Goal: Task Accomplishment & Management: Manage account settings

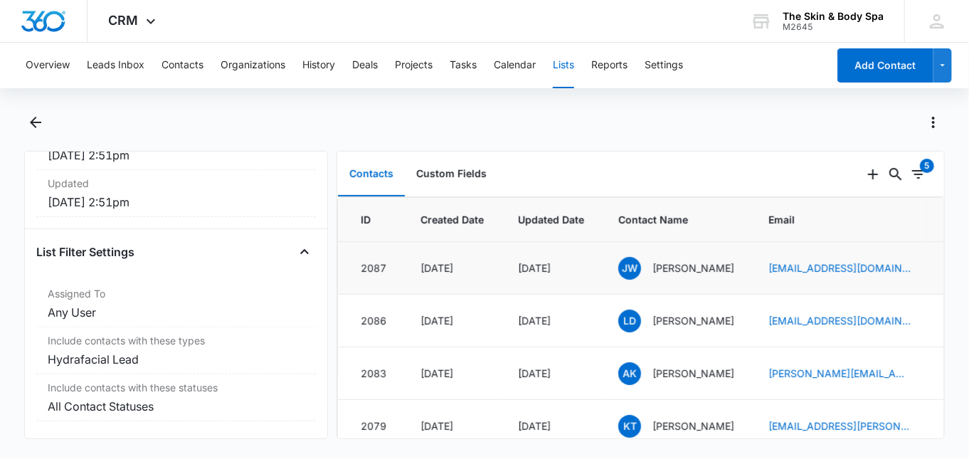
click at [490, 280] on td "[DATE]" at bounding box center [451, 268] width 97 height 53
click at [458, 169] on button "Custom Fields" at bounding box center [451, 174] width 93 height 44
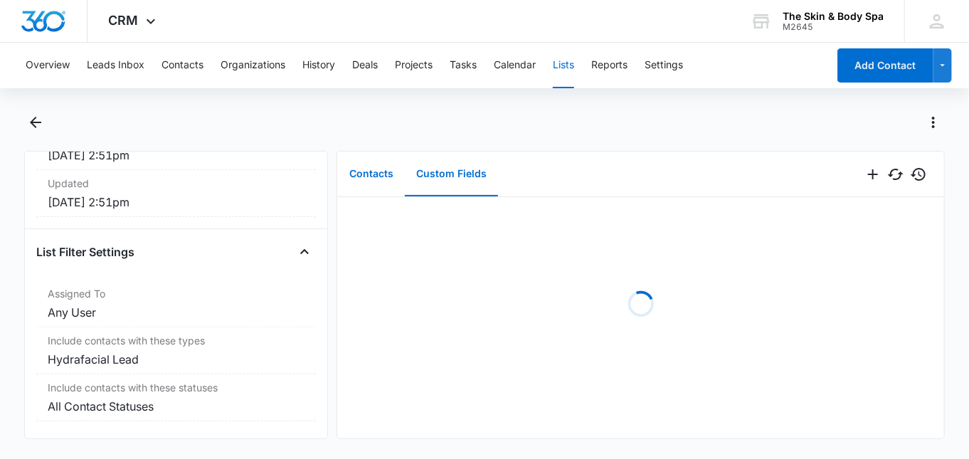
click at [384, 177] on button "Contacts" at bounding box center [371, 174] width 67 height 44
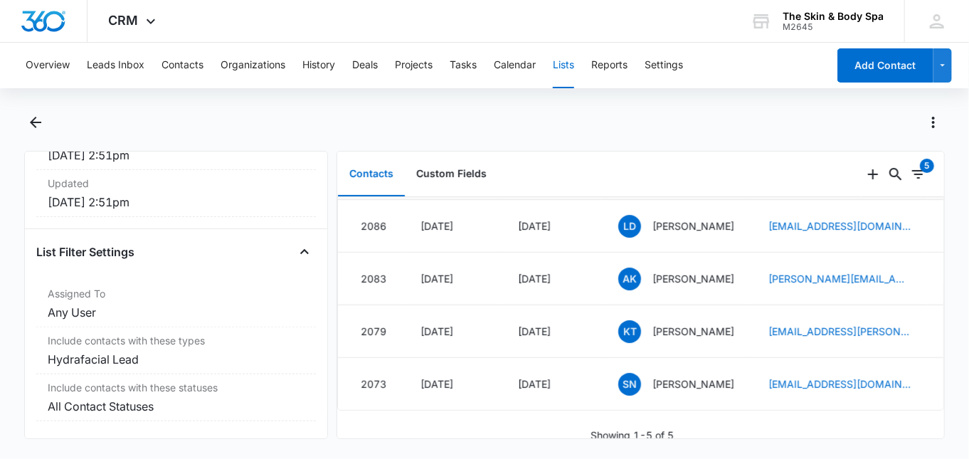
scroll to position [132, 0]
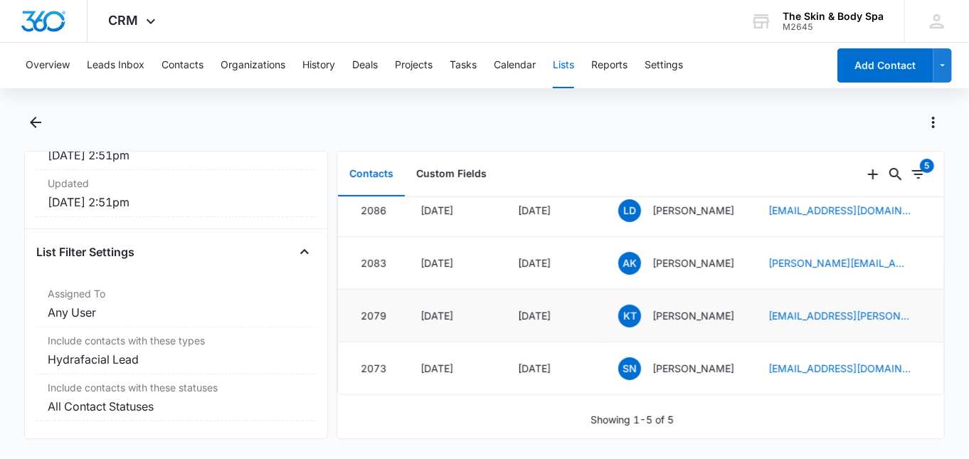
click at [732, 320] on td "[PERSON_NAME] Test" at bounding box center [676, 316] width 150 height 53
click at [708, 237] on td "AK [PERSON_NAME]" at bounding box center [676, 263] width 150 height 53
click at [718, 255] on p "[PERSON_NAME]" at bounding box center [694, 262] width 82 height 15
